Goal: Task Accomplishment & Management: Complete application form

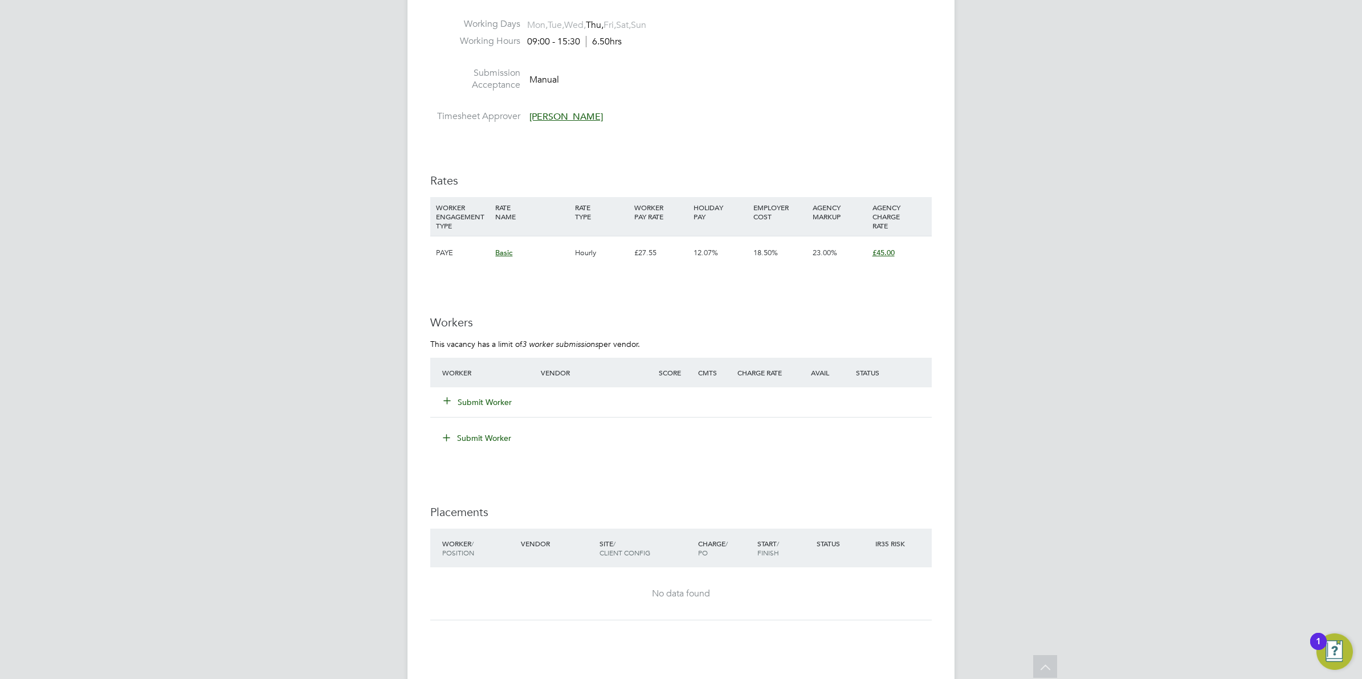
scroll to position [1781, 0]
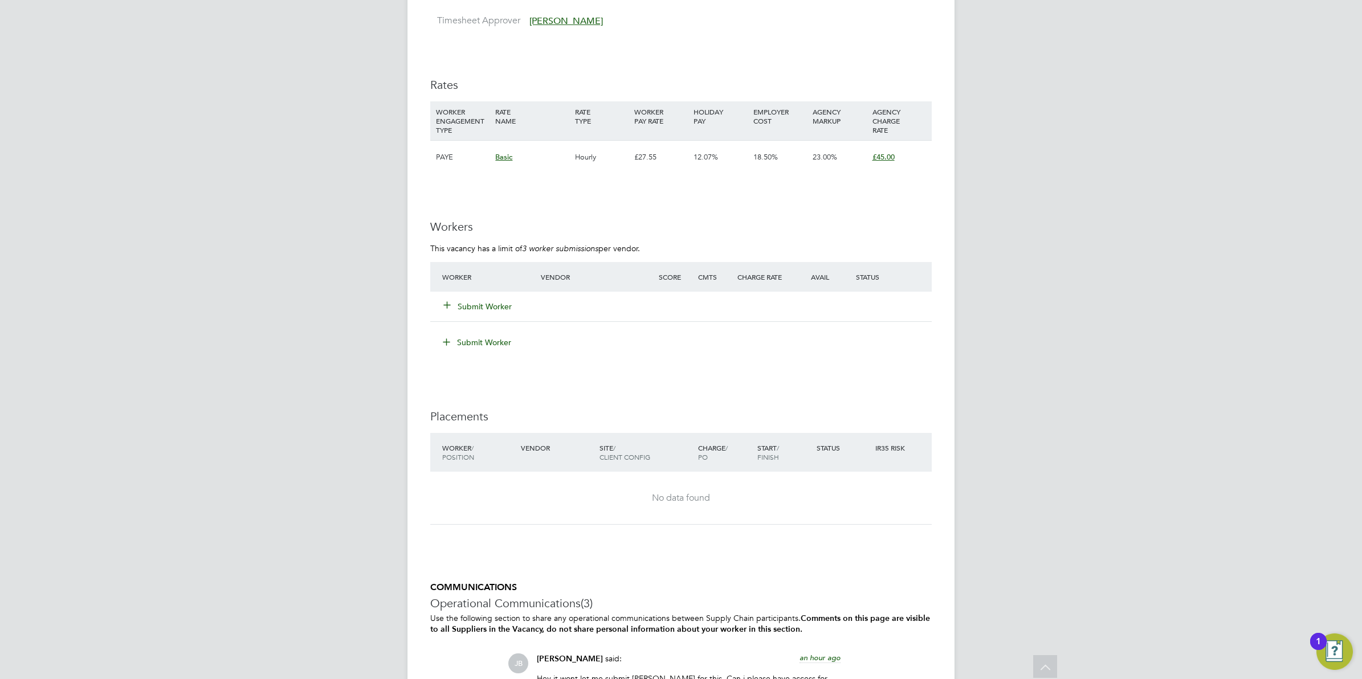
click at [456, 303] on button "Submit Worker" at bounding box center [478, 306] width 68 height 11
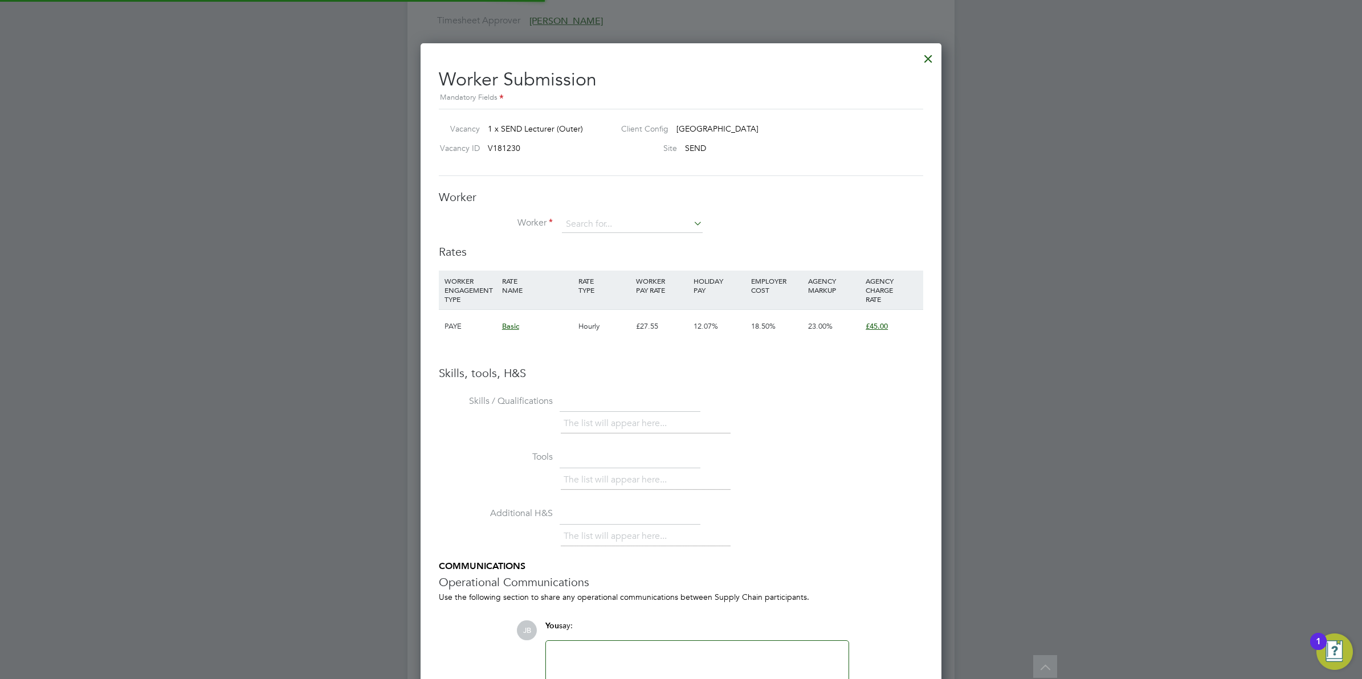
scroll to position [721, 521]
click at [584, 223] on input at bounding box center [632, 224] width 141 height 17
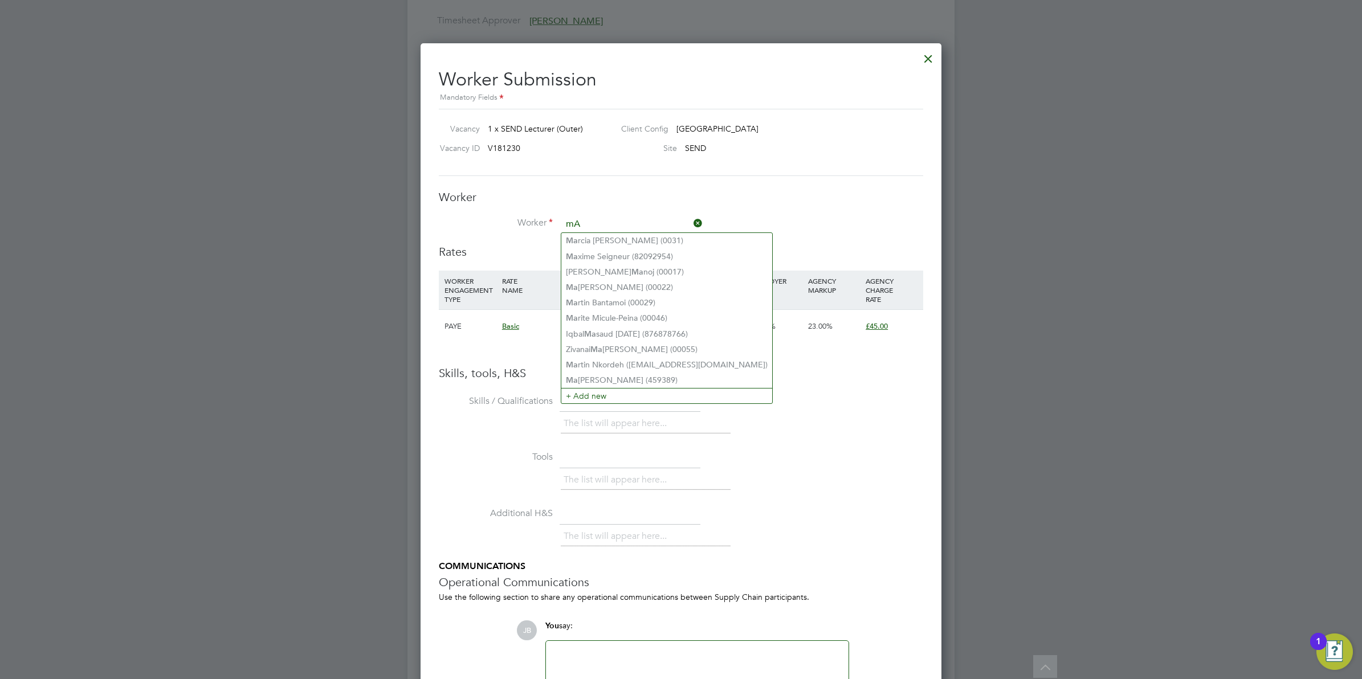
type input "m"
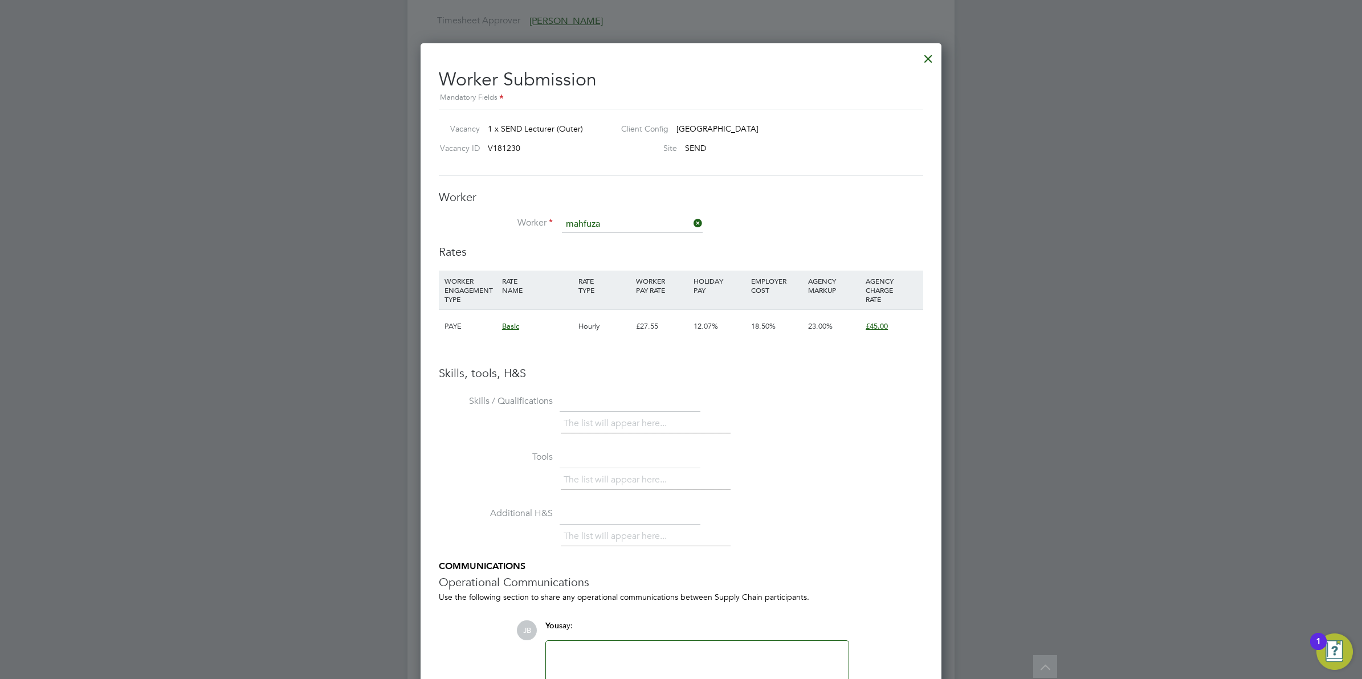
click at [594, 245] on b "Mahfuza" at bounding box center [582, 241] width 32 height 10
type input "Mahfuza Bushra (52565716)"
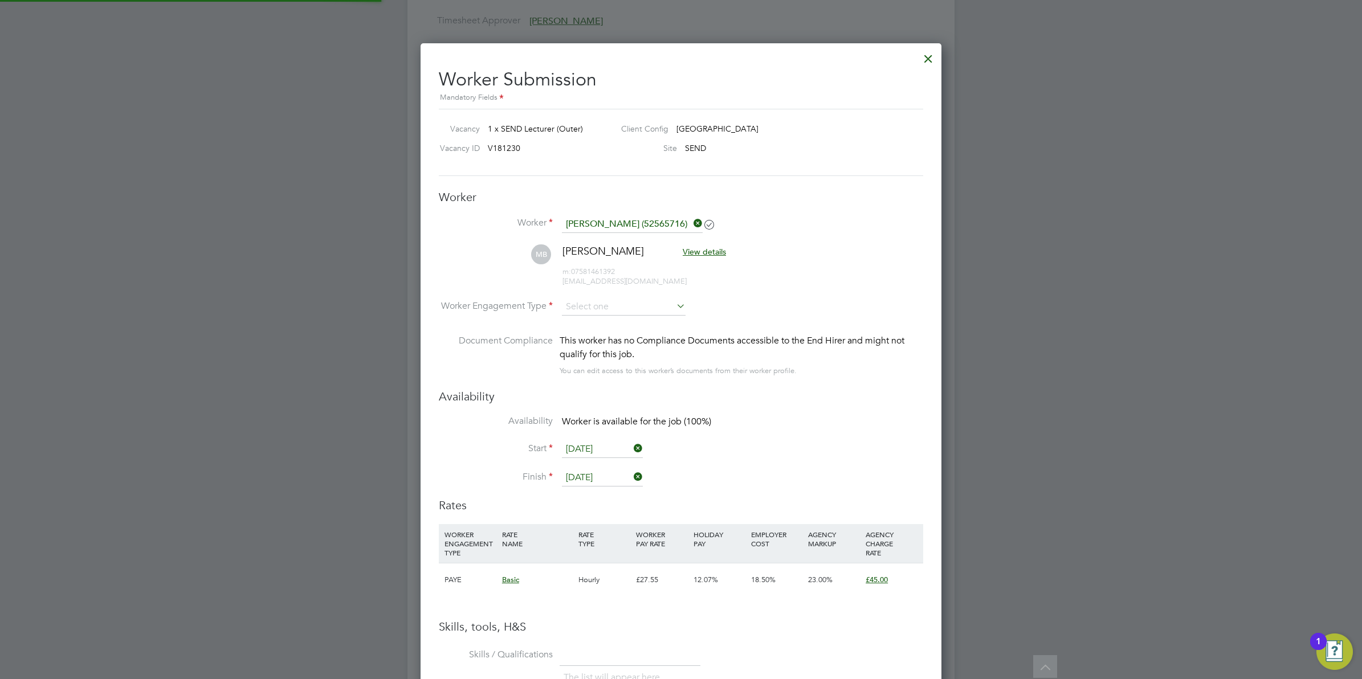
scroll to position [974, 521]
click at [619, 309] on input at bounding box center [624, 307] width 124 height 17
click at [598, 340] on li "PAYE" at bounding box center [623, 338] width 125 height 15
type input "PAYE"
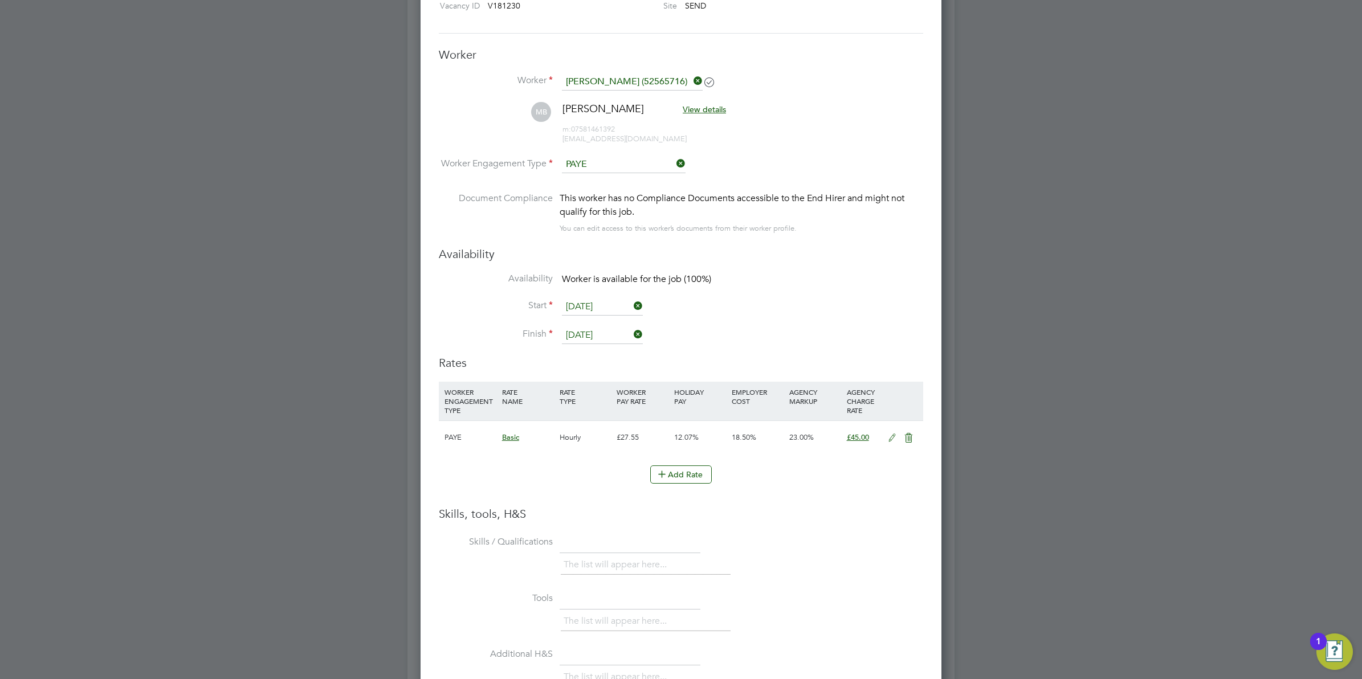
click at [890, 437] on icon at bounding box center [892, 438] width 14 height 9
drag, startPoint x: 645, startPoint y: 479, endPoint x: 526, endPoint y: 468, distance: 119.6
click at [526, 468] on div "Primary Rate New Rates: 27.55 12.07 n/a 18.5 n/a 23 0 % 45" at bounding box center [681, 480] width 484 height 30
type input "3"
type input "4.900428855"
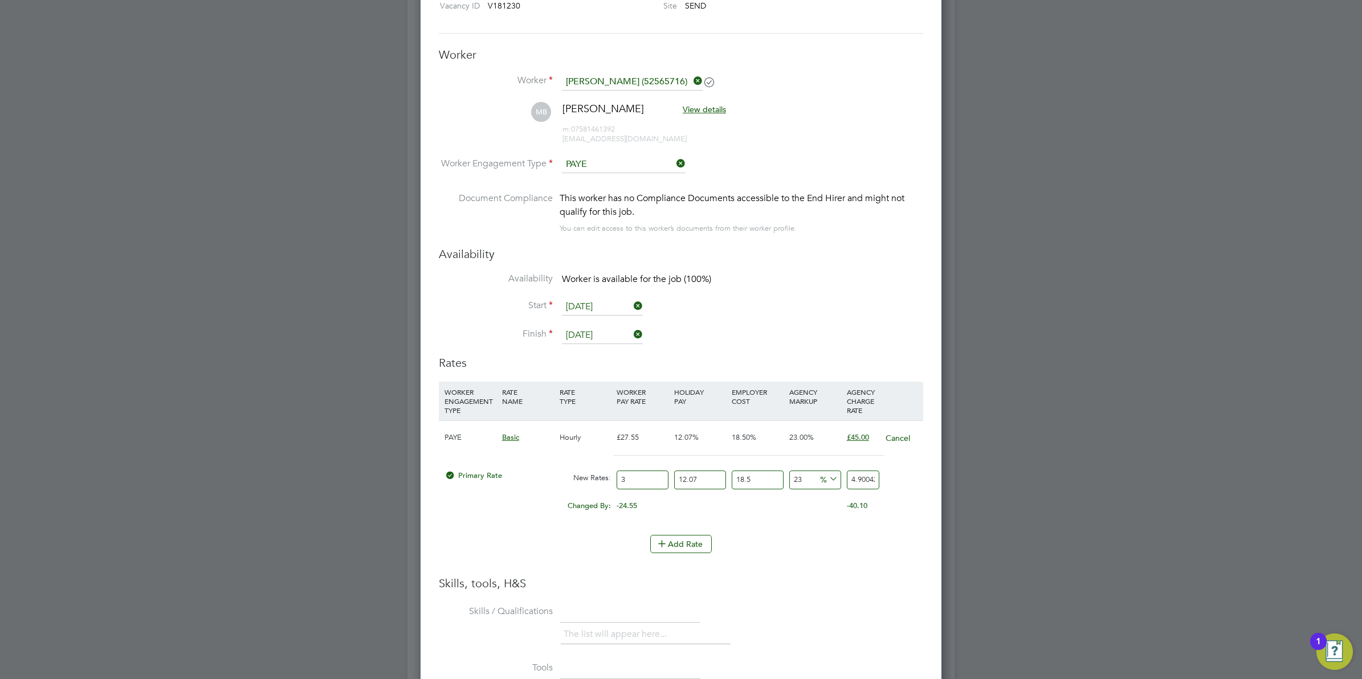
type input "36"
type input "58.80514626"
type input "36"
click at [809, 549] on div "Add Rate" at bounding box center [681, 544] width 484 height 18
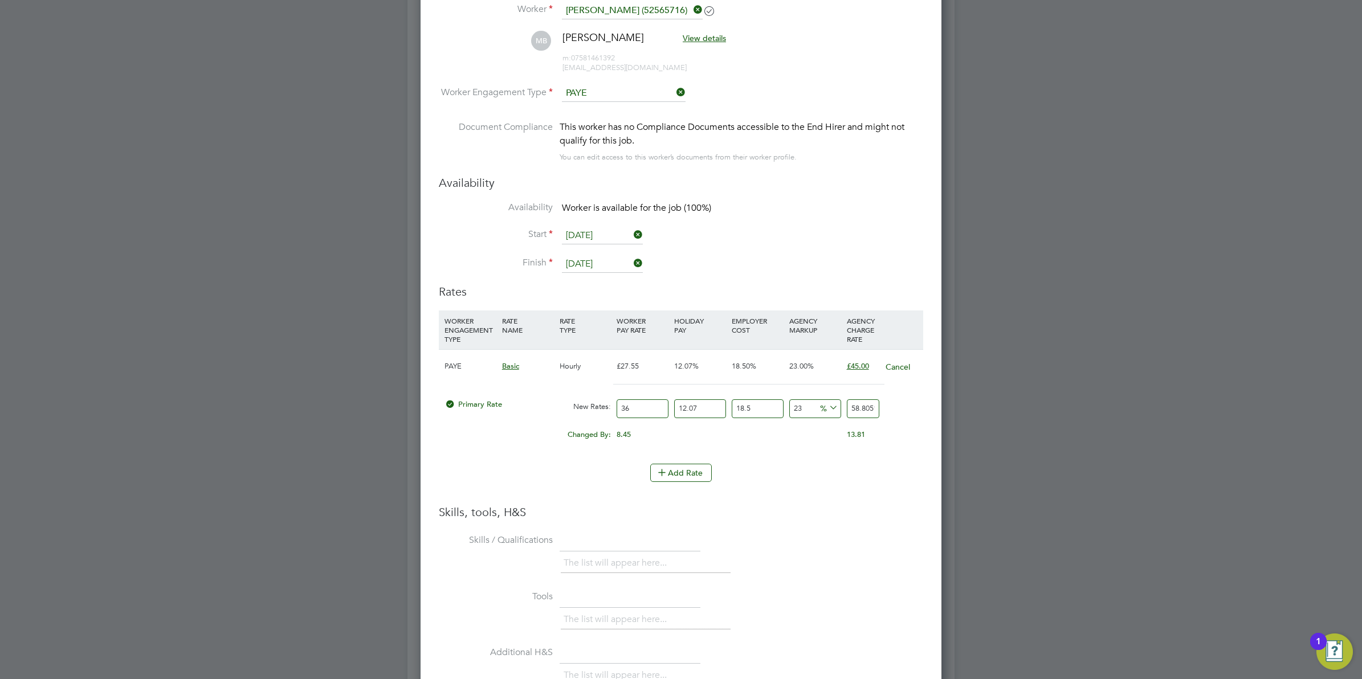
drag, startPoint x: 637, startPoint y: 410, endPoint x: 617, endPoint y: 408, distance: 20.1
click at [617, 408] on input "36" at bounding box center [643, 408] width 52 height 19
click at [799, 492] on li "Add Rate" at bounding box center [681, 479] width 484 height 30
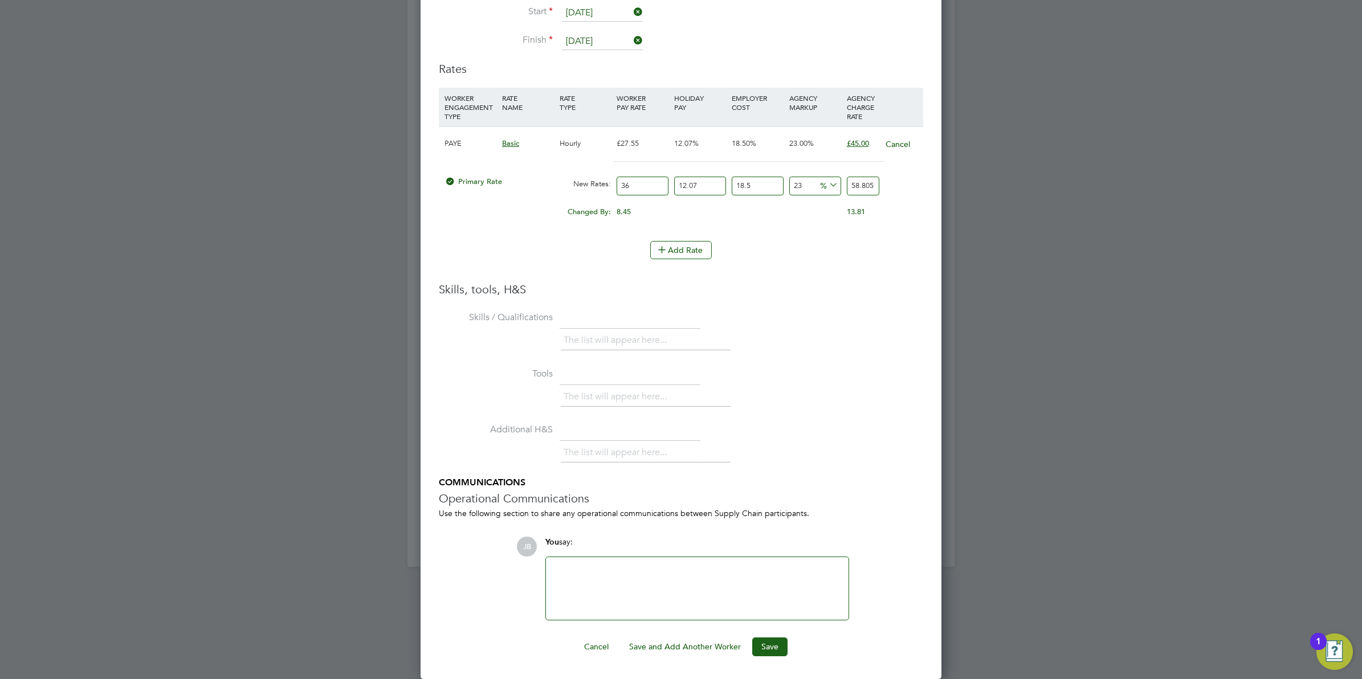
scroll to position [2218, 0]
click at [766, 651] on button "Save" at bounding box center [769, 647] width 35 height 18
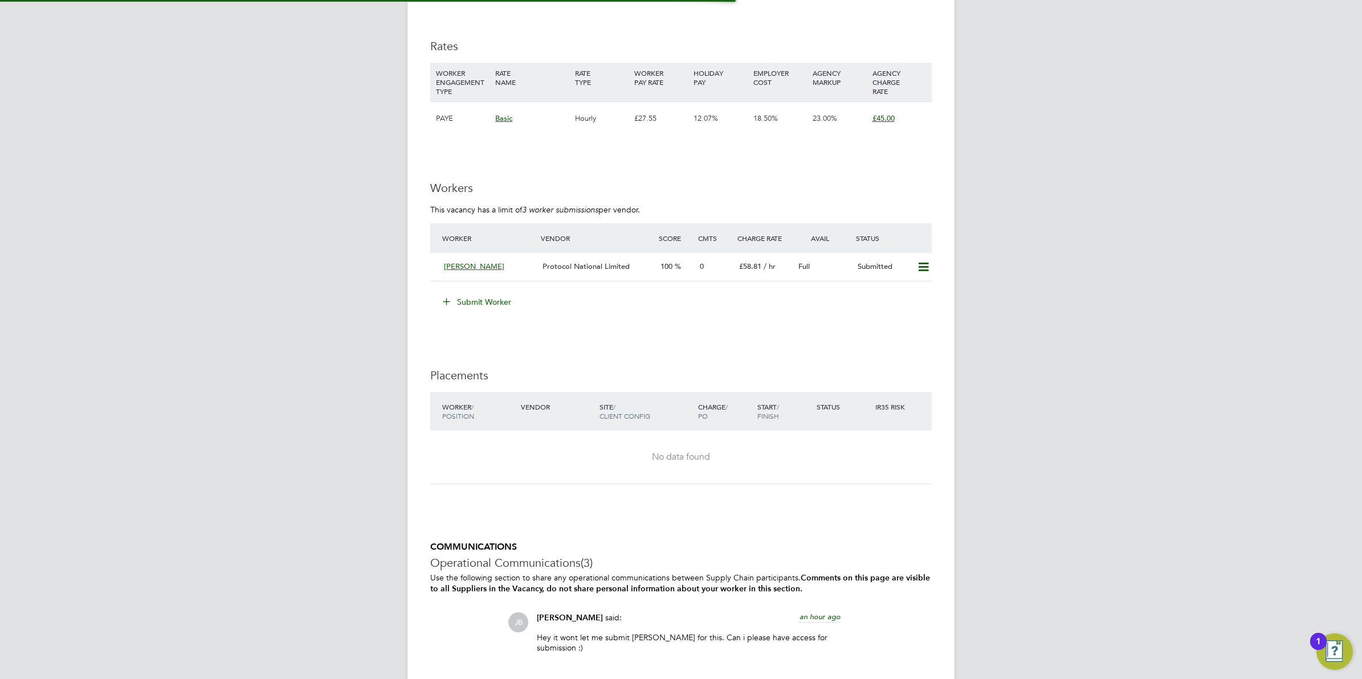
scroll to position [1781, 0]
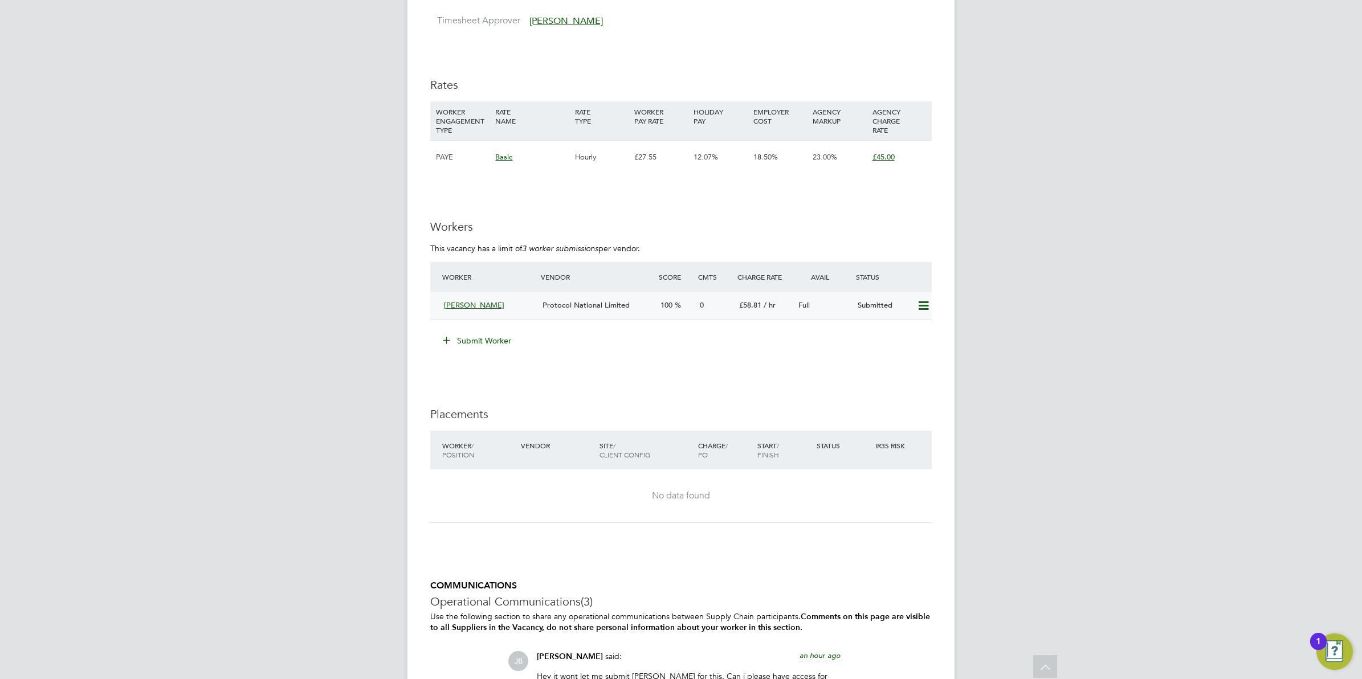
click at [637, 308] on div "Protocol National Limited" at bounding box center [597, 305] width 118 height 19
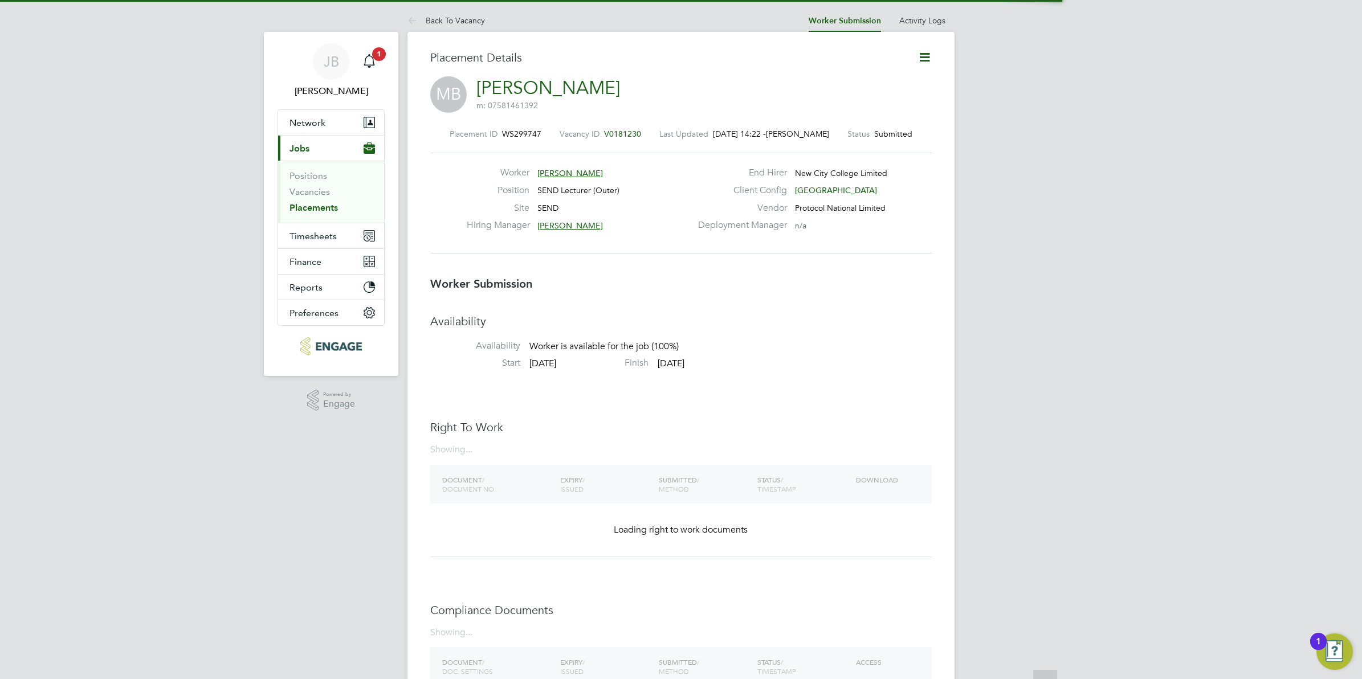
scroll to position [6, 6]
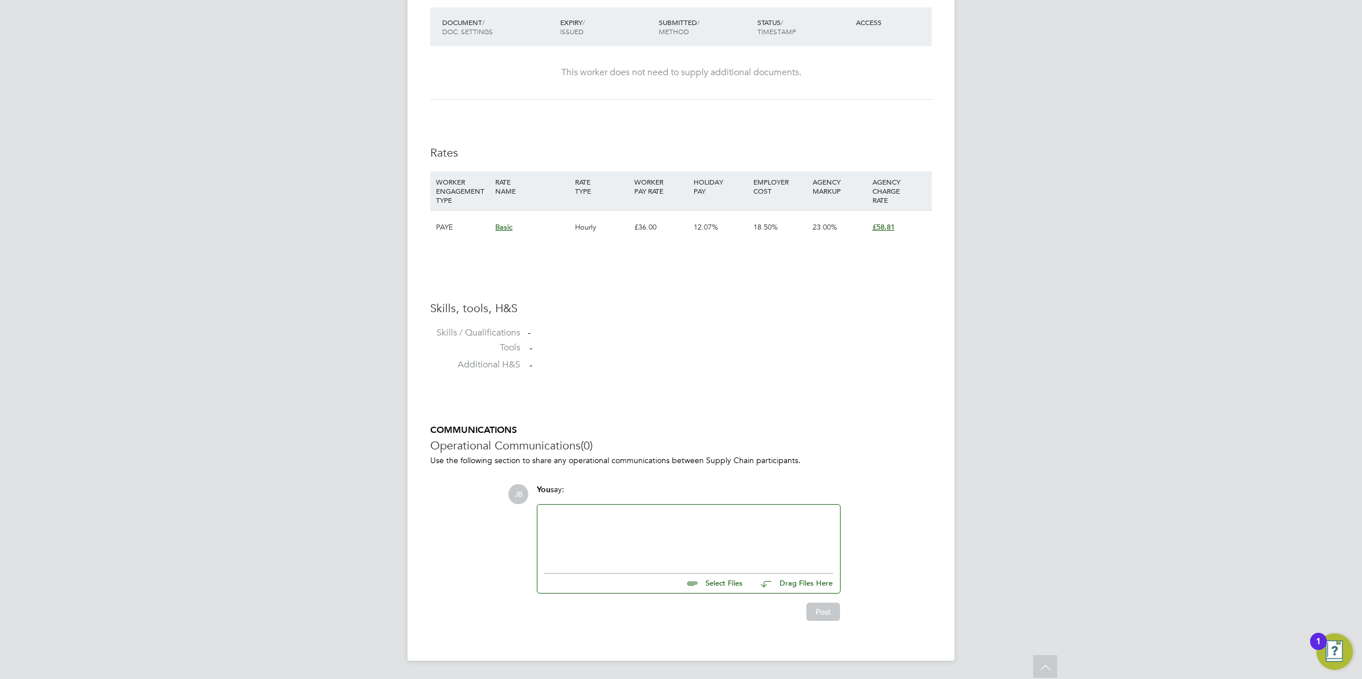
click at [707, 579] on input "file" at bounding box center [747, 582] width 171 height 16
click at [814, 626] on button "Post" at bounding box center [823, 621] width 34 height 18
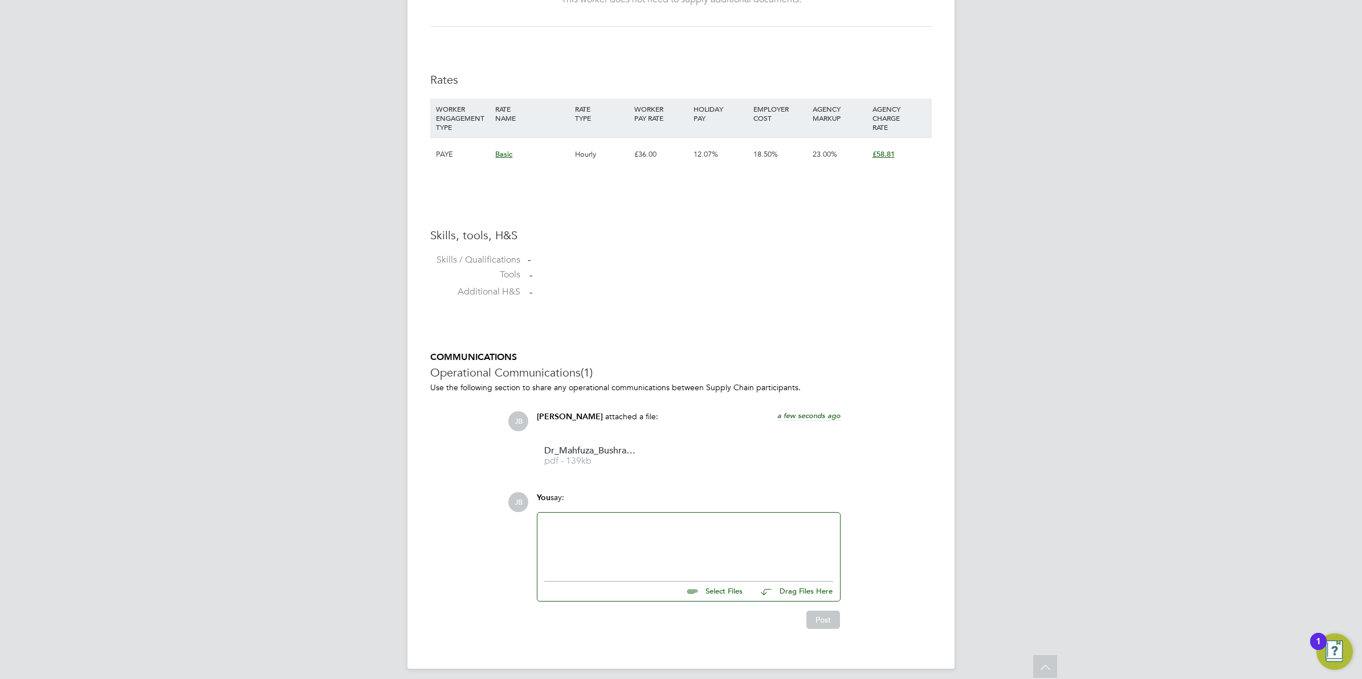
click at [607, 553] on div at bounding box center [688, 544] width 289 height 49
click at [811, 616] on button "Post" at bounding box center [823, 620] width 34 height 18
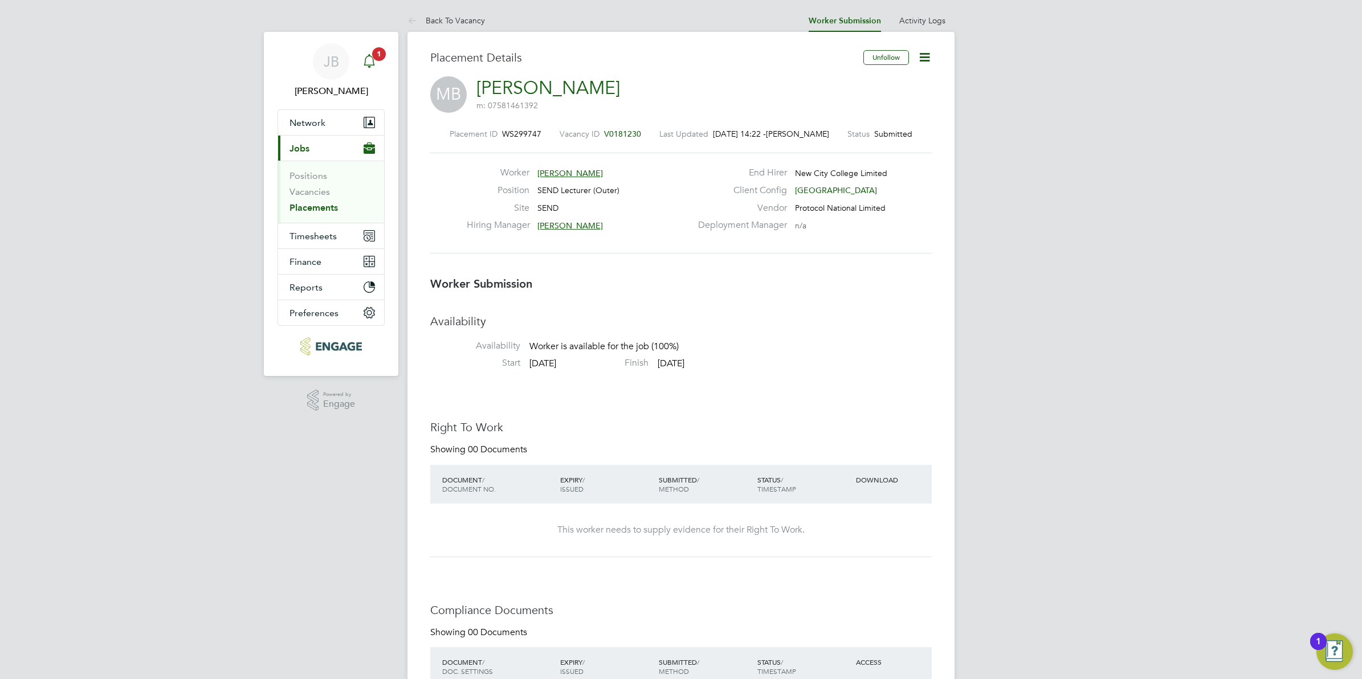
click at [375, 63] on icon "Main navigation" at bounding box center [369, 61] width 14 height 14
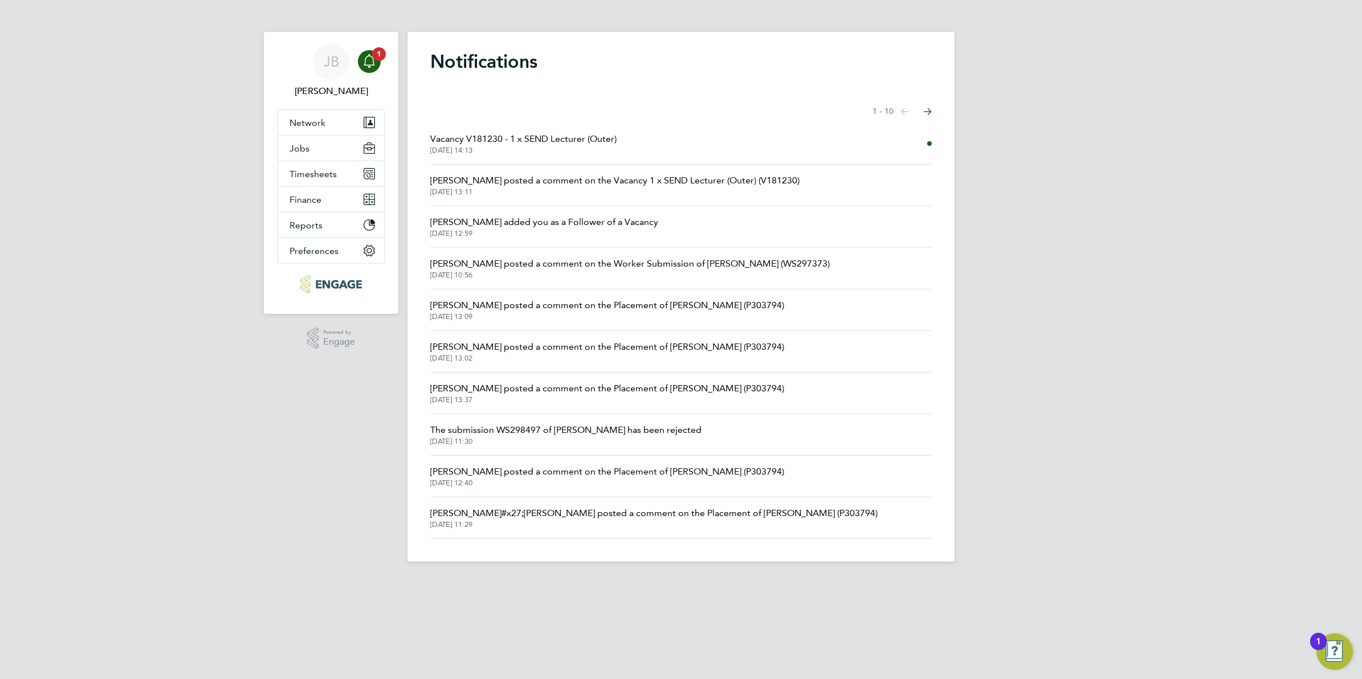
click at [572, 142] on span "Vacancy V181230 - 1 x SEND Lecturer (Outer)" at bounding box center [523, 139] width 186 height 14
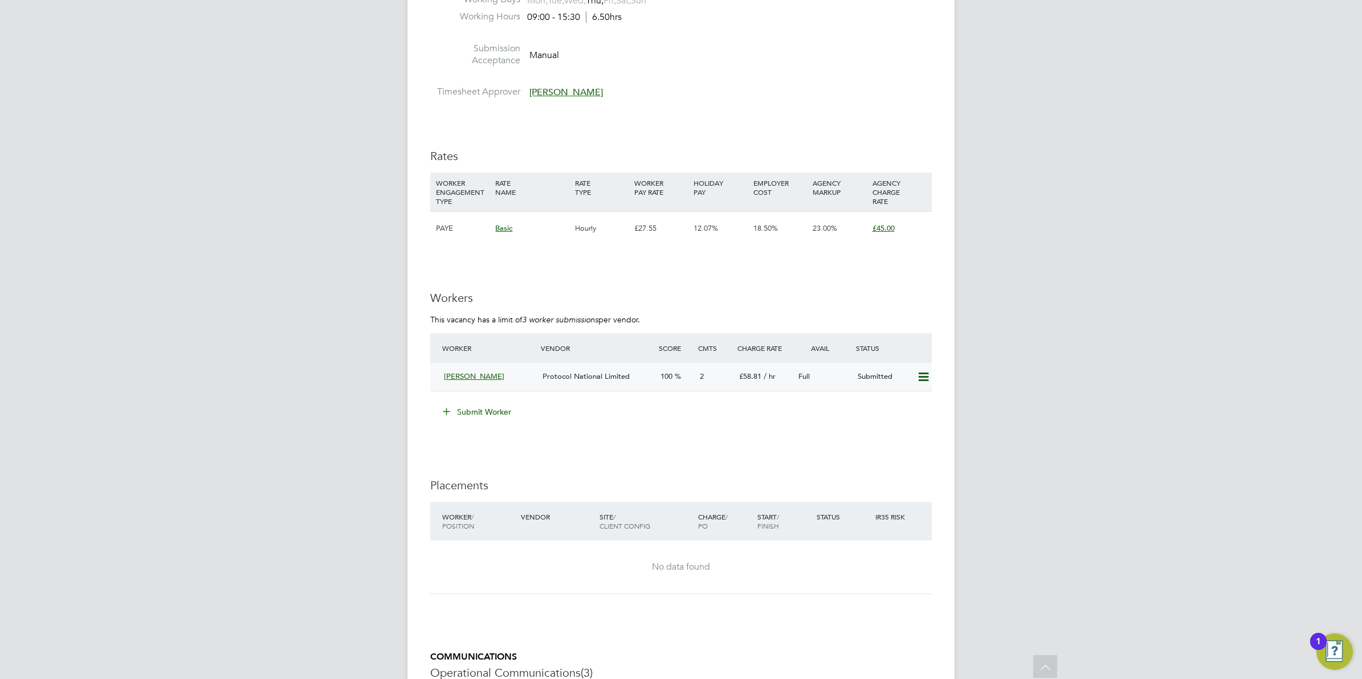
click at [672, 374] on span "100" at bounding box center [666, 377] width 12 height 10
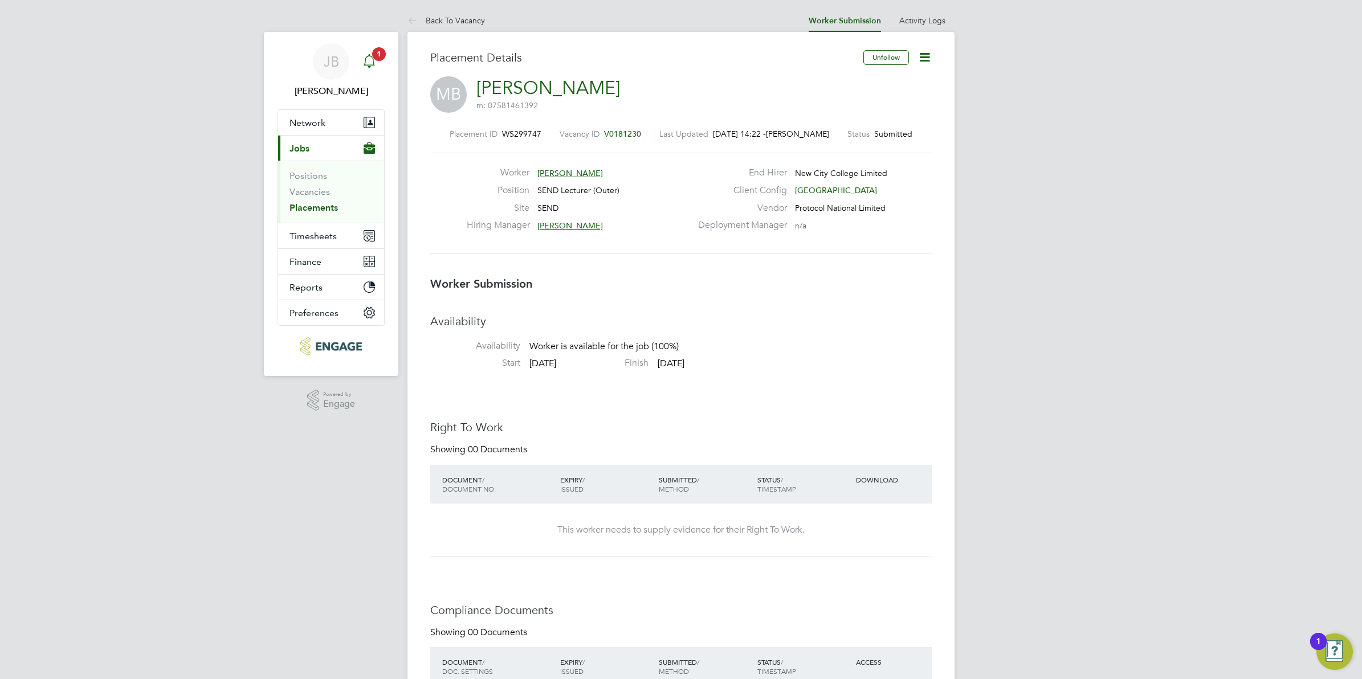
click at [369, 58] on icon "Main navigation" at bounding box center [369, 61] width 14 height 14
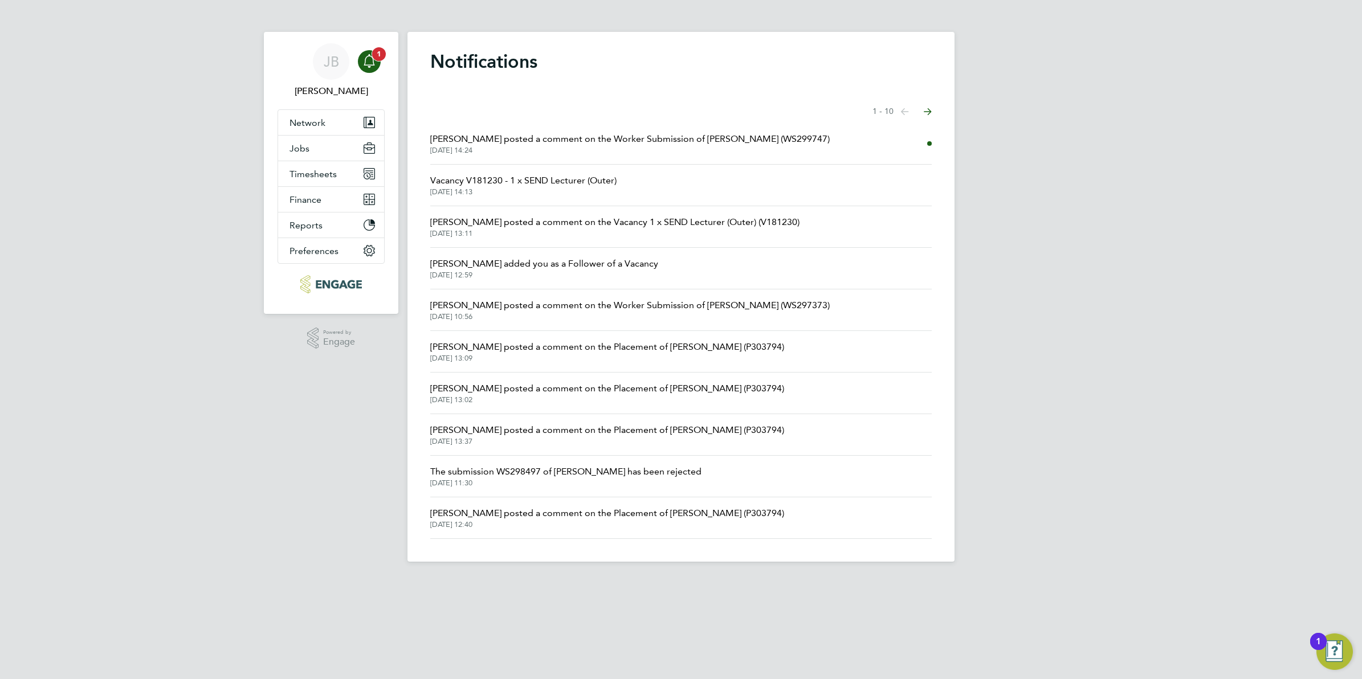
click at [368, 60] on icon "Main navigation" at bounding box center [369, 61] width 14 height 14
click at [521, 146] on span "24 Sep 2025, 14:24" at bounding box center [629, 150] width 399 height 9
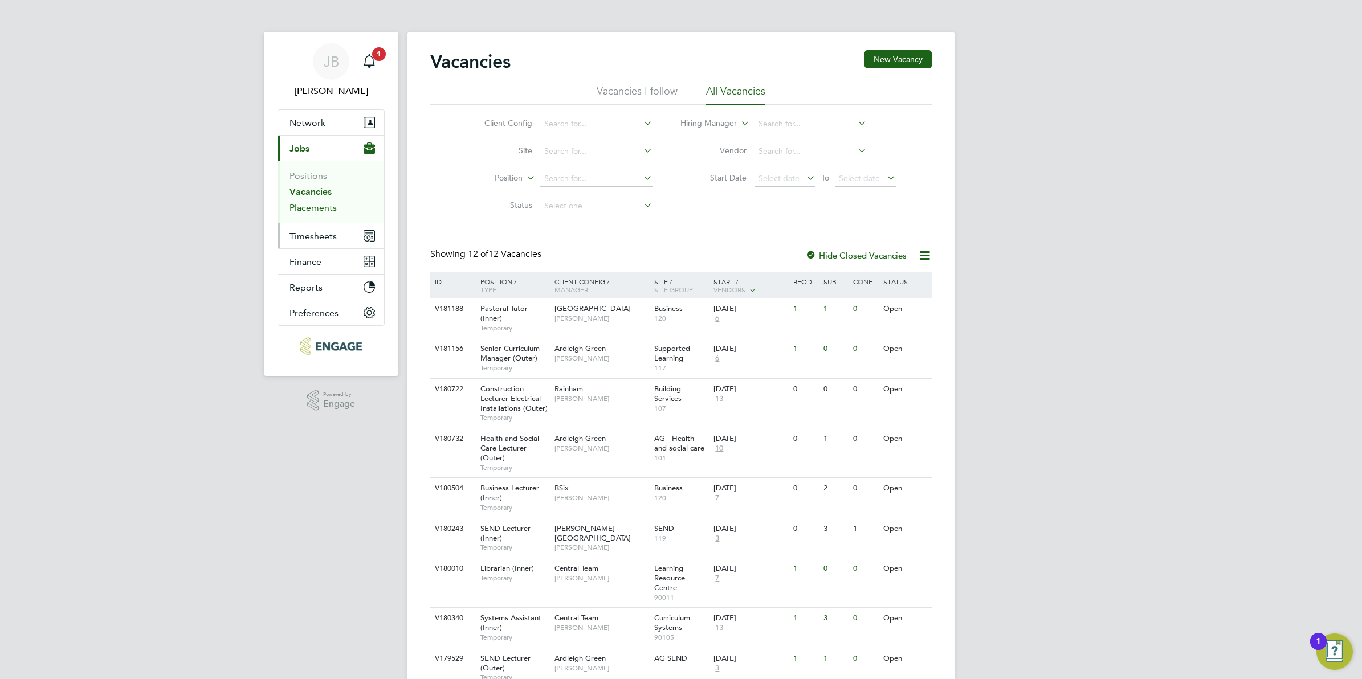
drag, startPoint x: 317, startPoint y: 206, endPoint x: 354, endPoint y: 234, distance: 46.8
click at [317, 206] on link "Placements" at bounding box center [312, 207] width 47 height 11
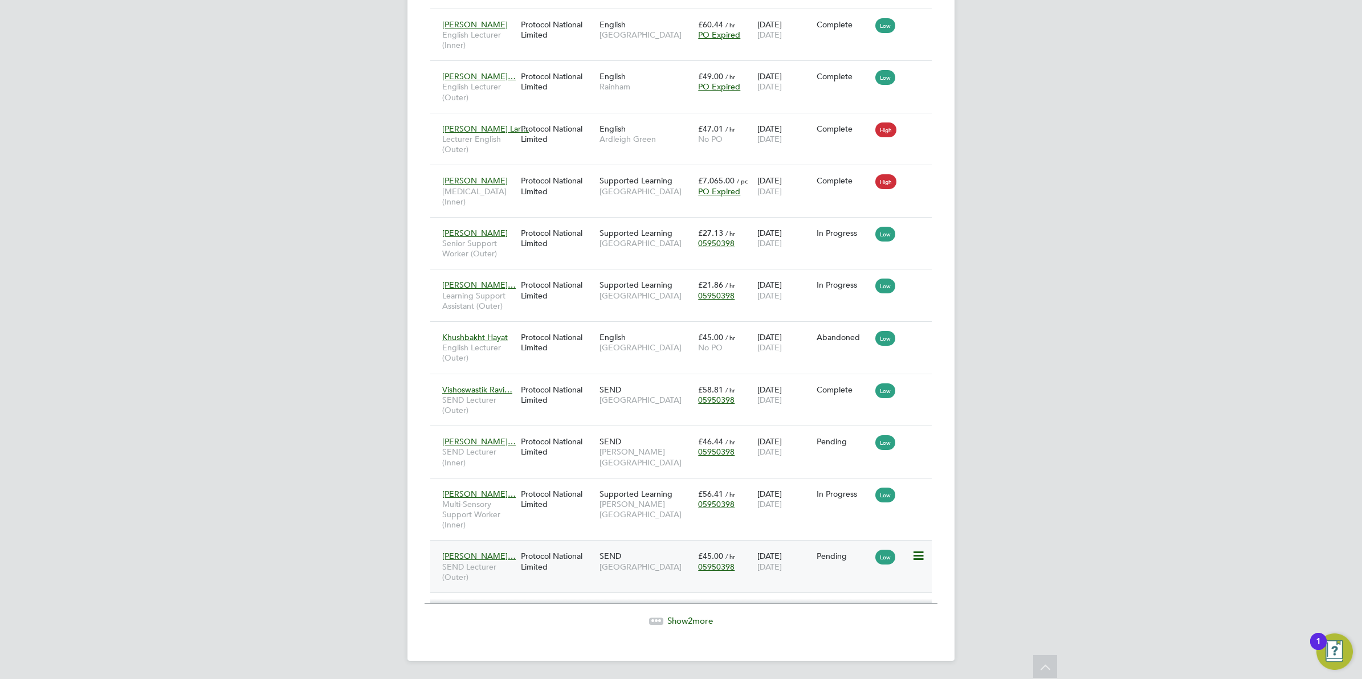
click at [619, 561] on div "SEND Epping Forest Campus" at bounding box center [646, 561] width 99 height 32
click at [542, 389] on div "Protocol National Limited" at bounding box center [557, 395] width 79 height 32
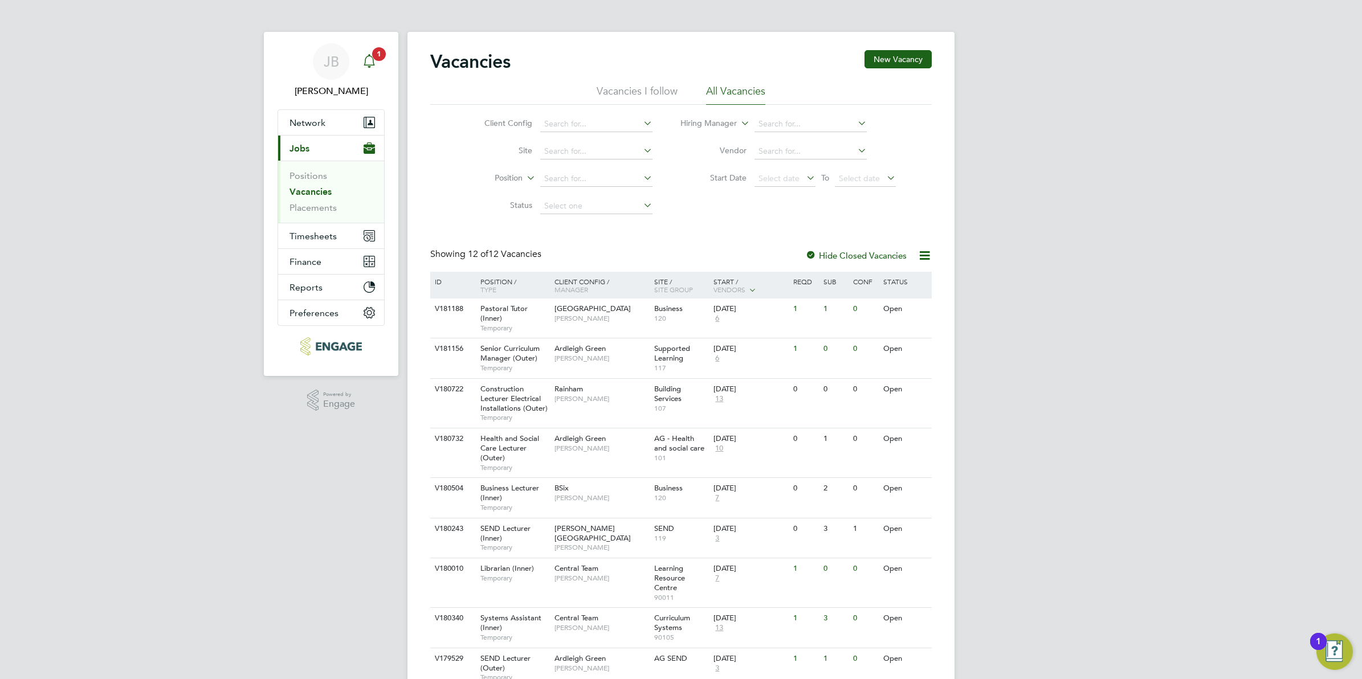
click at [371, 62] on icon "Main navigation" at bounding box center [369, 61] width 14 height 14
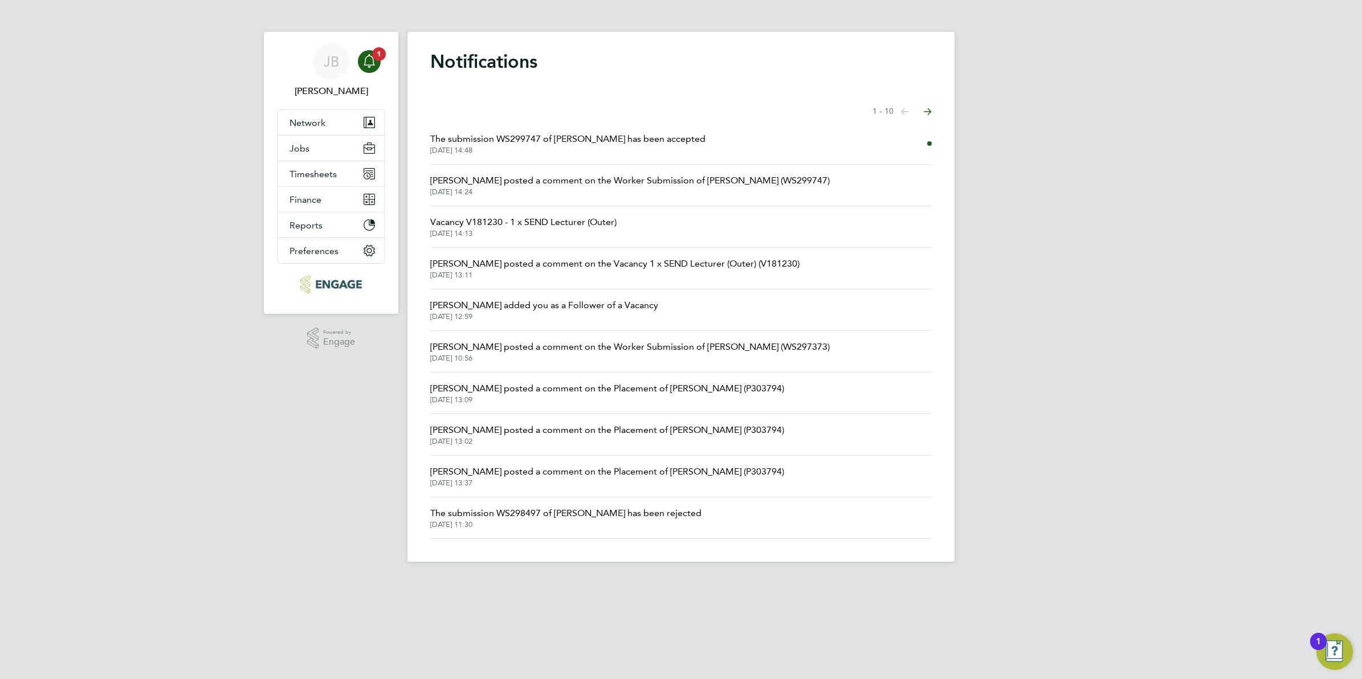
click at [155, 359] on div "JB Josh Boulding Notifications 1 Applications: Network Team Members Businesses …" at bounding box center [681, 290] width 1362 height 580
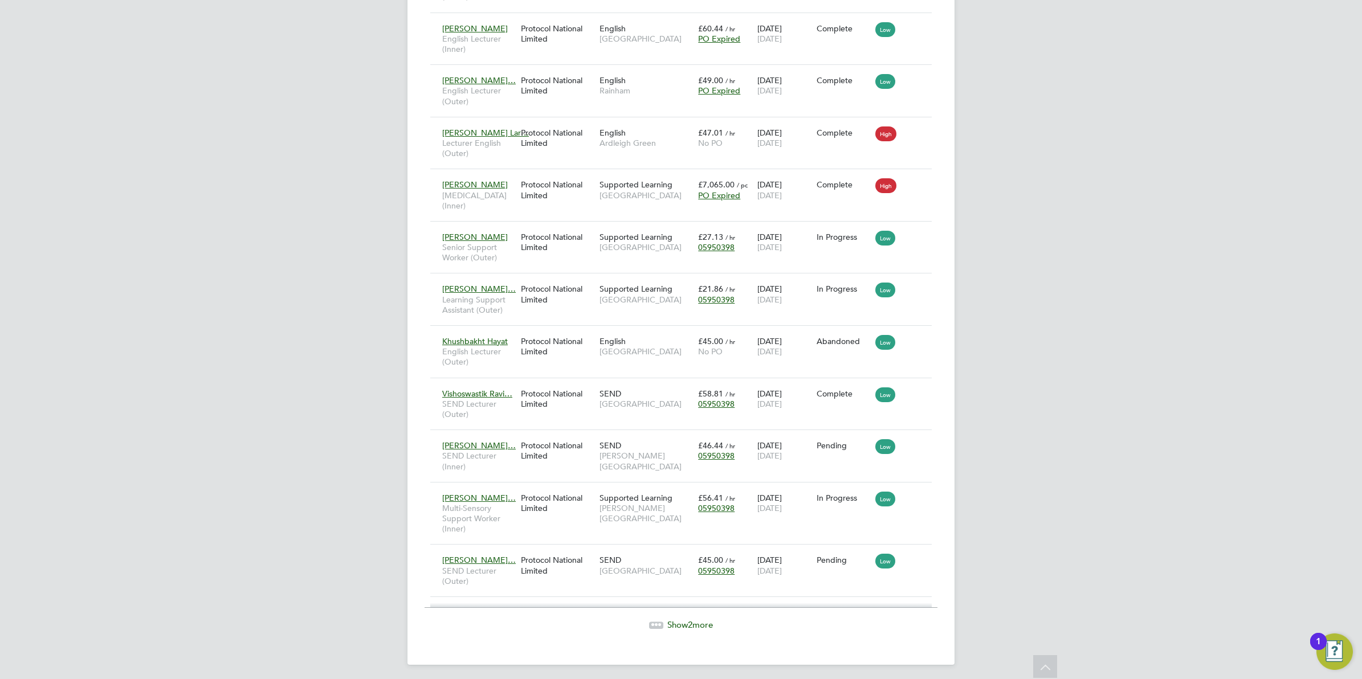
scroll to position [6, 6]
